Goal: Check status: Check status

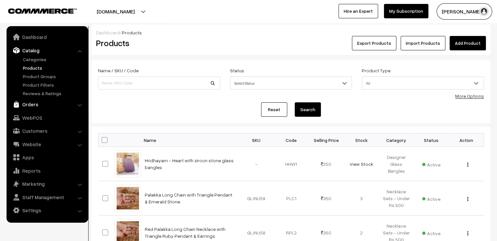
click at [32, 106] on link "Orders" at bounding box center [47, 104] width 78 height 12
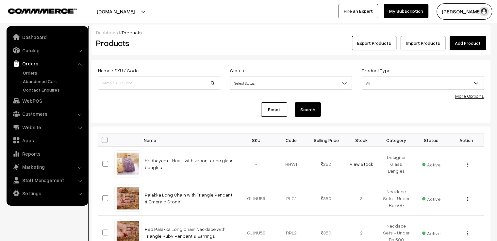
click at [32, 76] on ul "Orders" at bounding box center [47, 81] width 78 height 24
click at [31, 73] on link "Orders" at bounding box center [53, 72] width 65 height 7
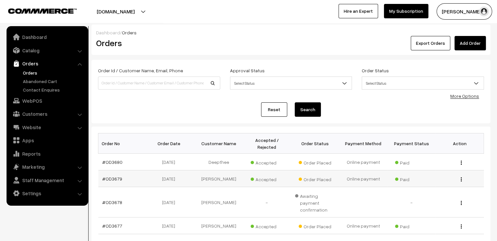
scroll to position [33, 0]
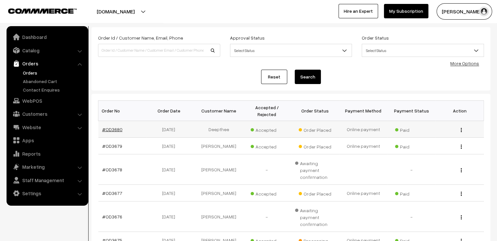
click at [112, 126] on link "#OD3680" at bounding box center [112, 129] width 20 height 6
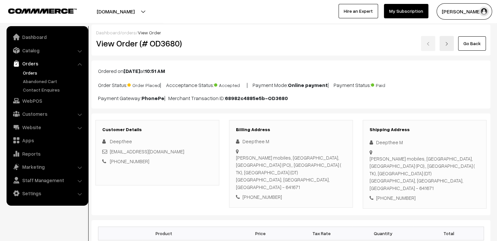
click at [451, 45] on link at bounding box center [446, 43] width 14 height 15
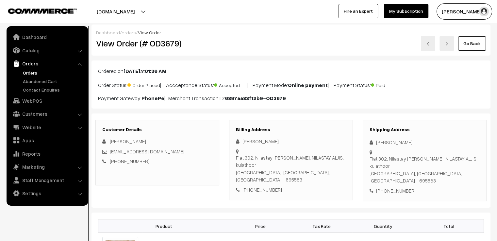
click at [474, 41] on link "Go Back" at bounding box center [472, 43] width 28 height 14
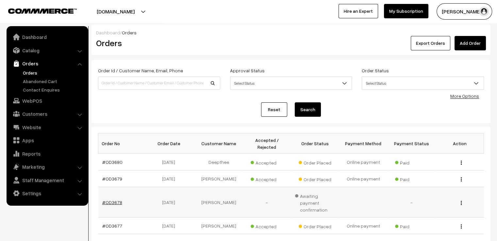
click at [116, 199] on link "#OD3678" at bounding box center [112, 202] width 20 height 6
